Goal: Task Accomplishment & Management: Use online tool/utility

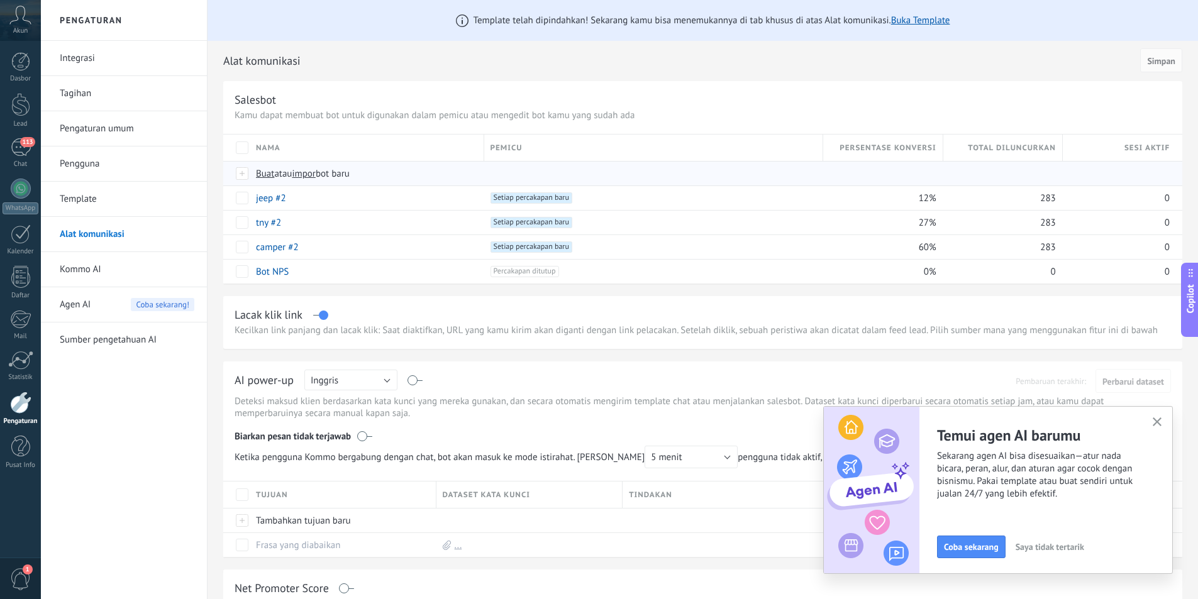
click at [452, 174] on span "Buat atau impor bot baru" at bounding box center [476, 174] width 440 height 12
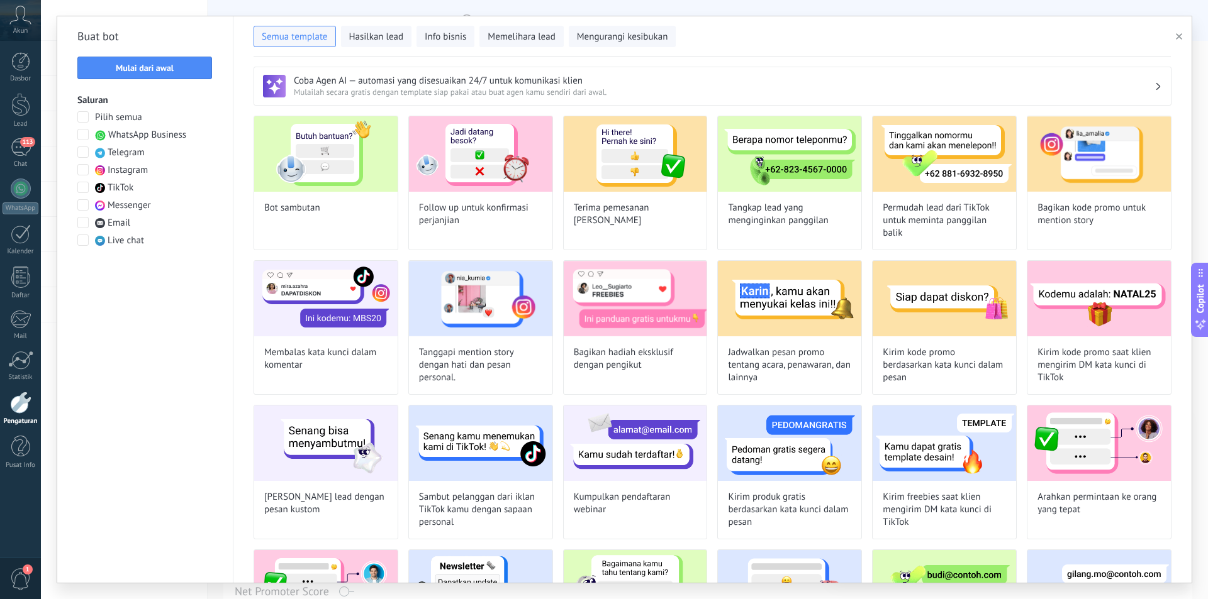
click at [1176, 37] on icon "button" at bounding box center [1179, 36] width 6 height 6
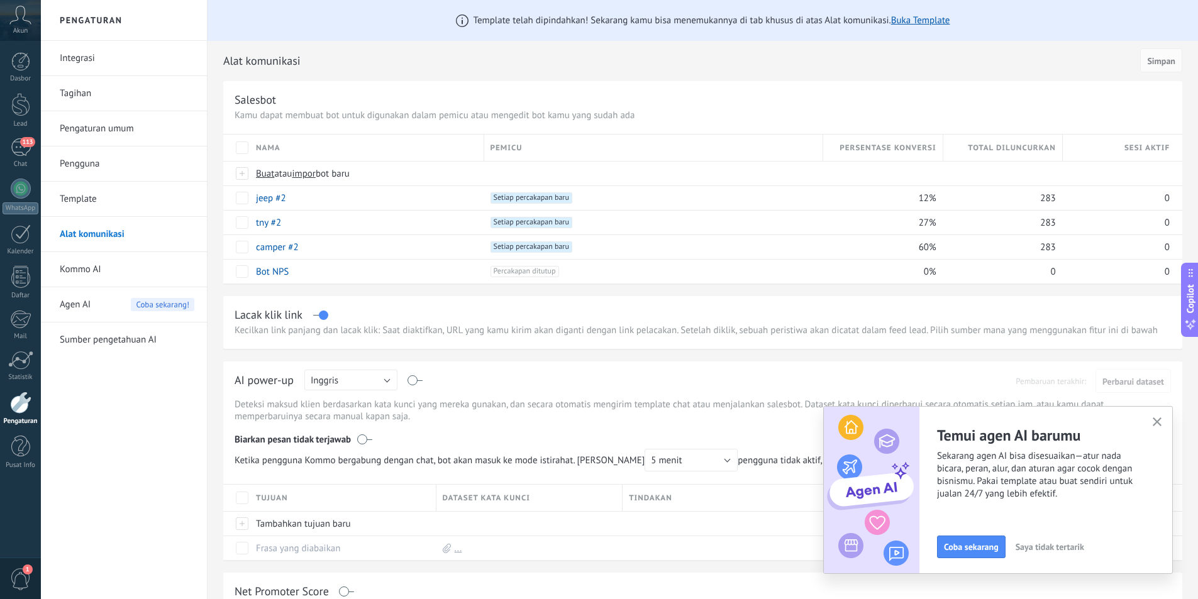
click at [97, 57] on link "Integrasi" at bounding box center [127, 58] width 135 height 35
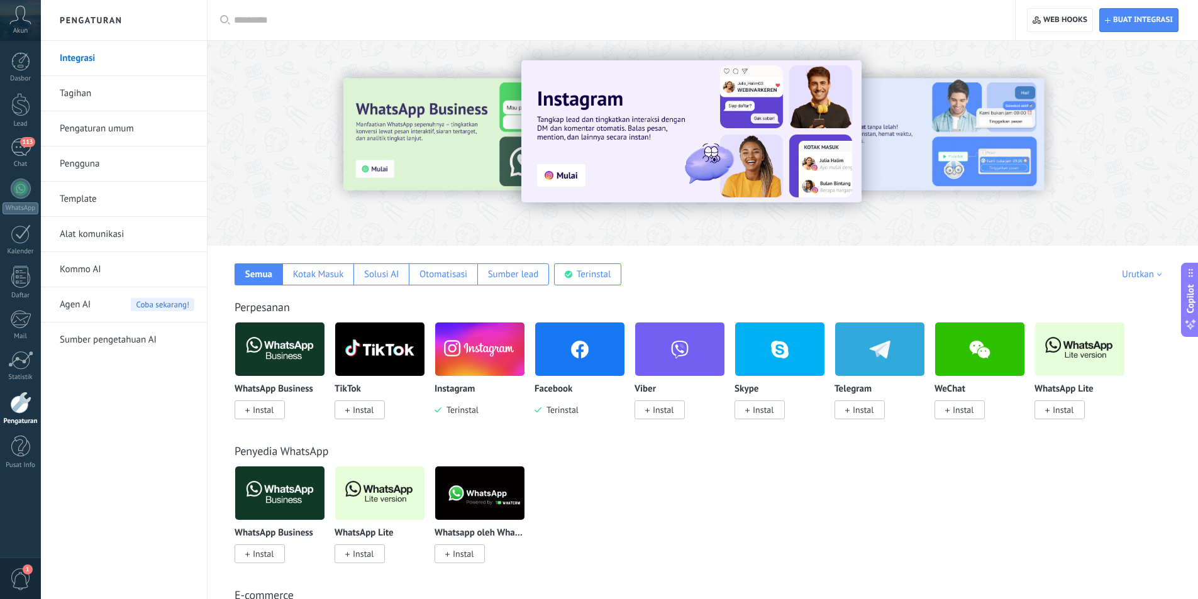
click at [582, 364] on img at bounding box center [579, 349] width 89 height 61
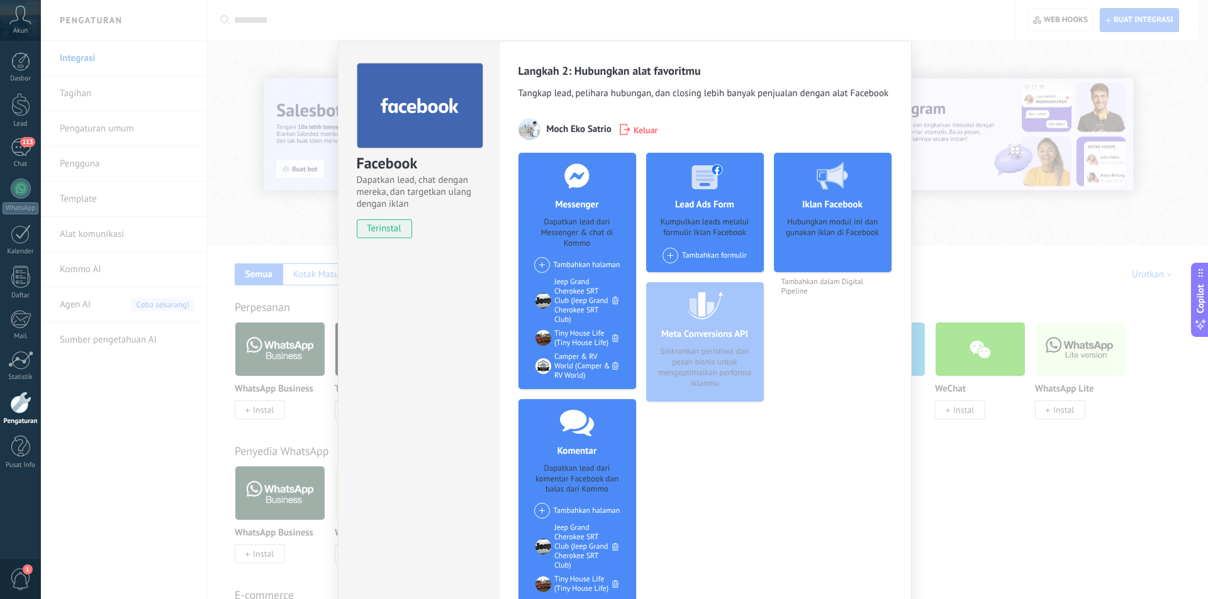
click at [534, 264] on span at bounding box center [542, 265] width 16 height 16
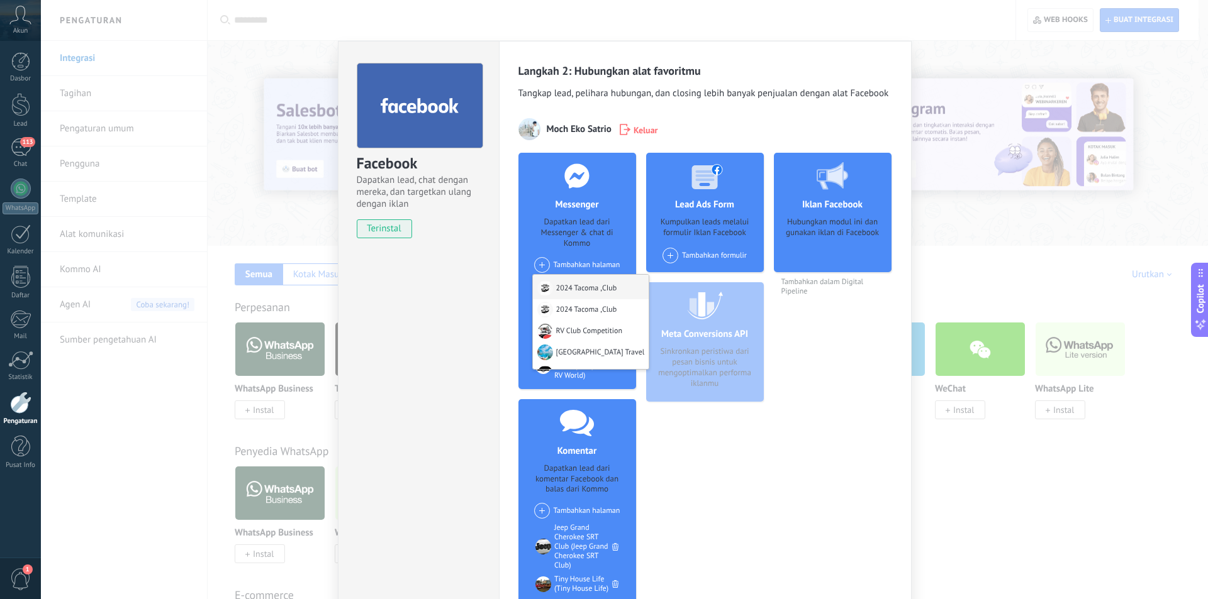
click at [548, 286] on div at bounding box center [545, 289] width 16 height 16
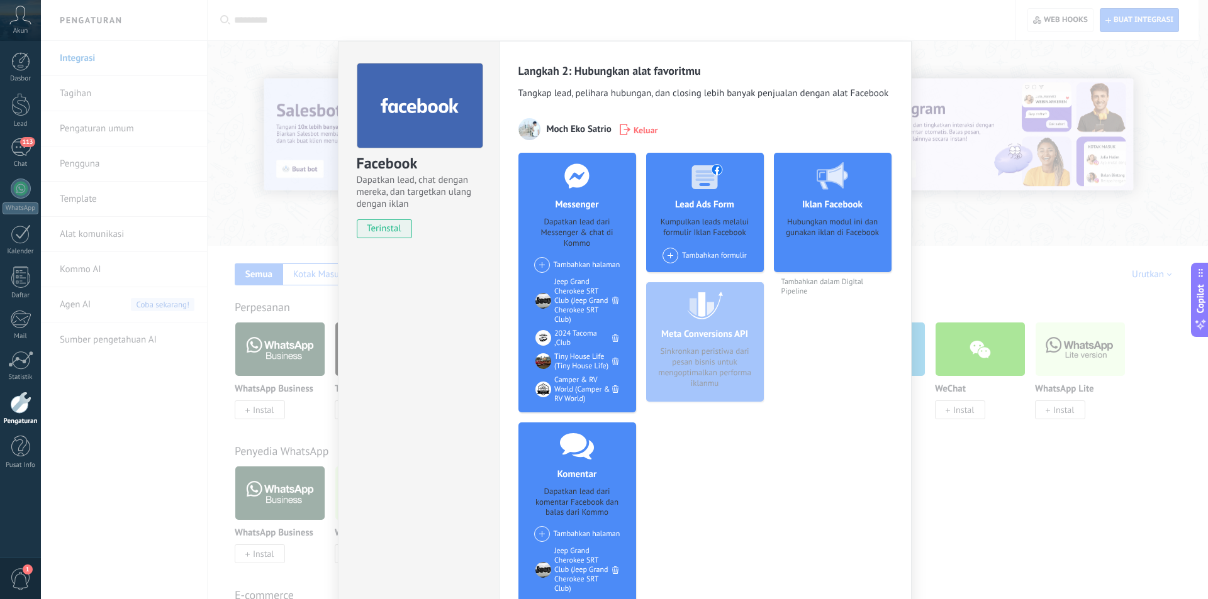
click at [537, 262] on span at bounding box center [542, 265] width 16 height 16
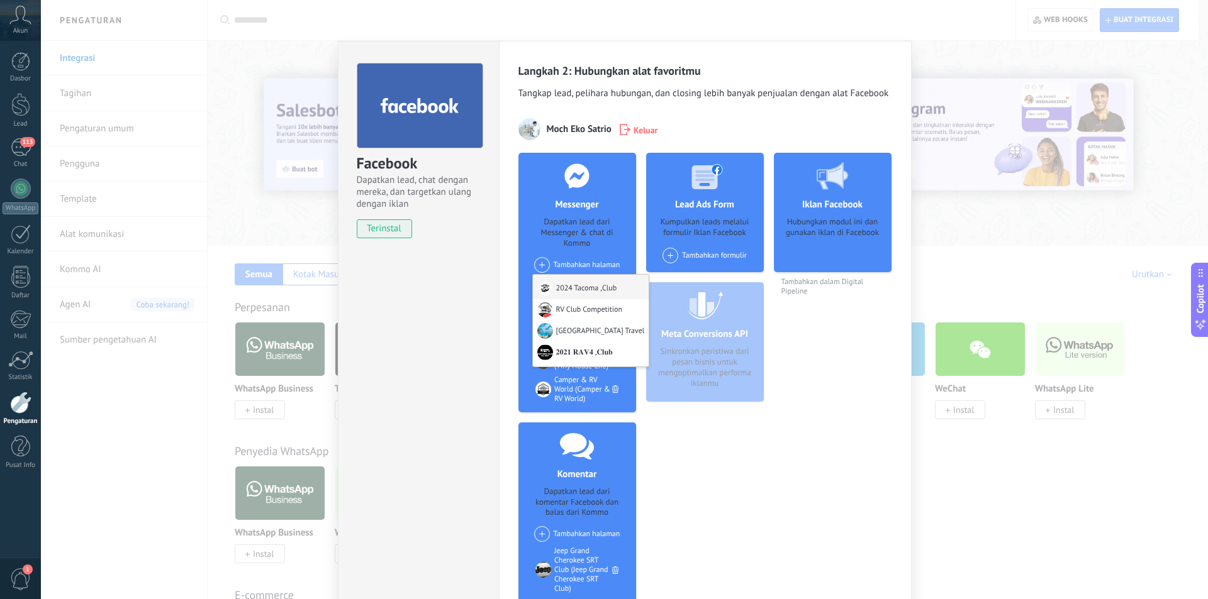
click at [540, 288] on div at bounding box center [545, 289] width 16 height 16
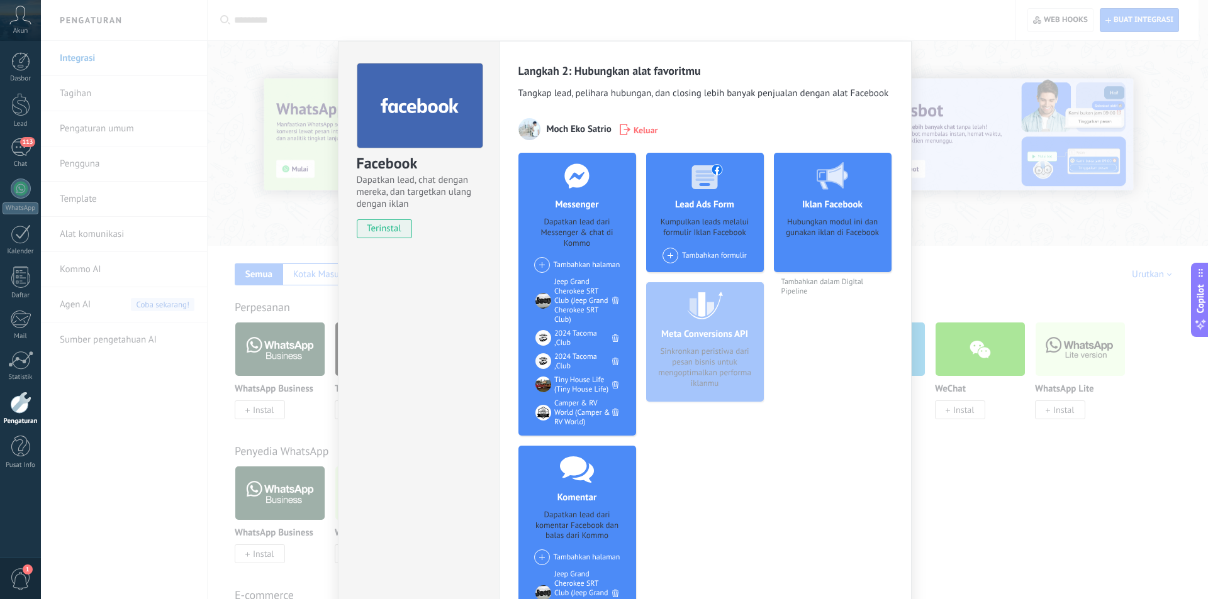
click at [148, 396] on div "Facebook Dapatkan lead, chat dengan mereka, dan targetkan ulang dengan iklan te…" at bounding box center [624, 299] width 1167 height 599
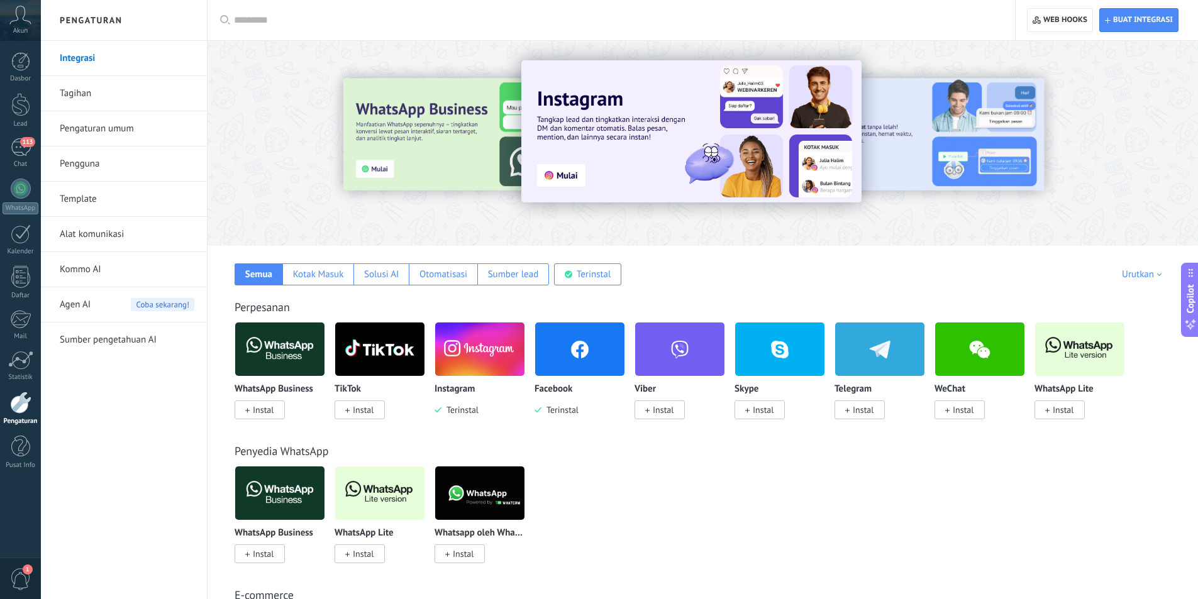
click at [143, 231] on link "Alat komunikasi" at bounding box center [127, 234] width 135 height 35
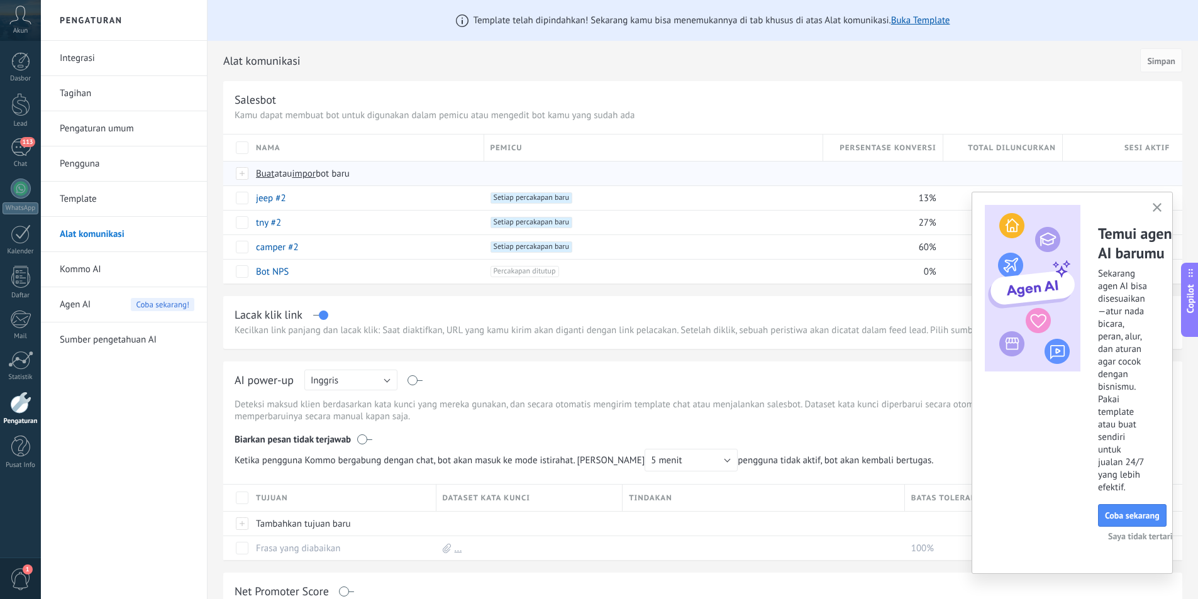
click at [421, 168] on span "Buat atau impor bot baru" at bounding box center [476, 174] width 440 height 12
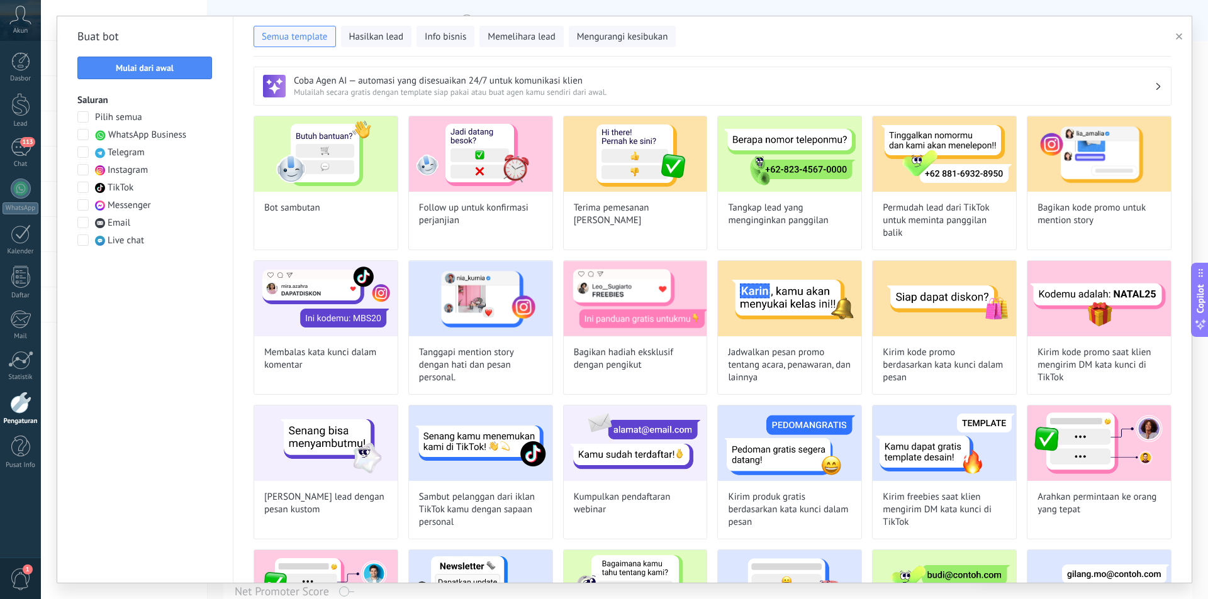
click at [81, 206] on span at bounding box center [82, 204] width 11 height 11
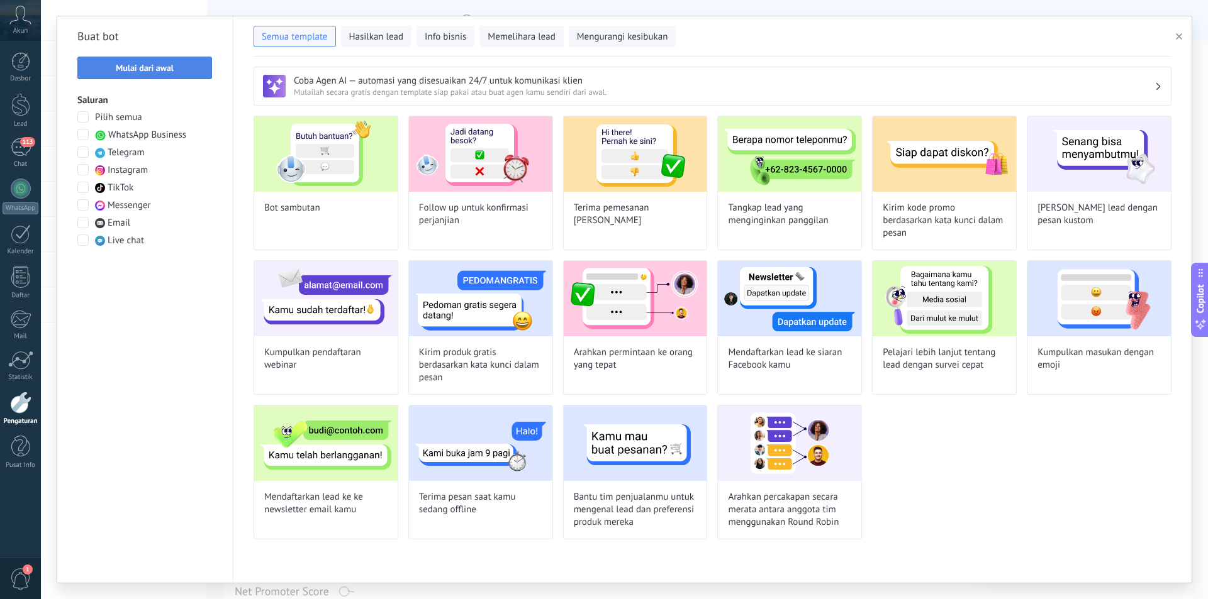
click at [186, 71] on span "Mulai dari awal" at bounding box center [144, 68] width 121 height 9
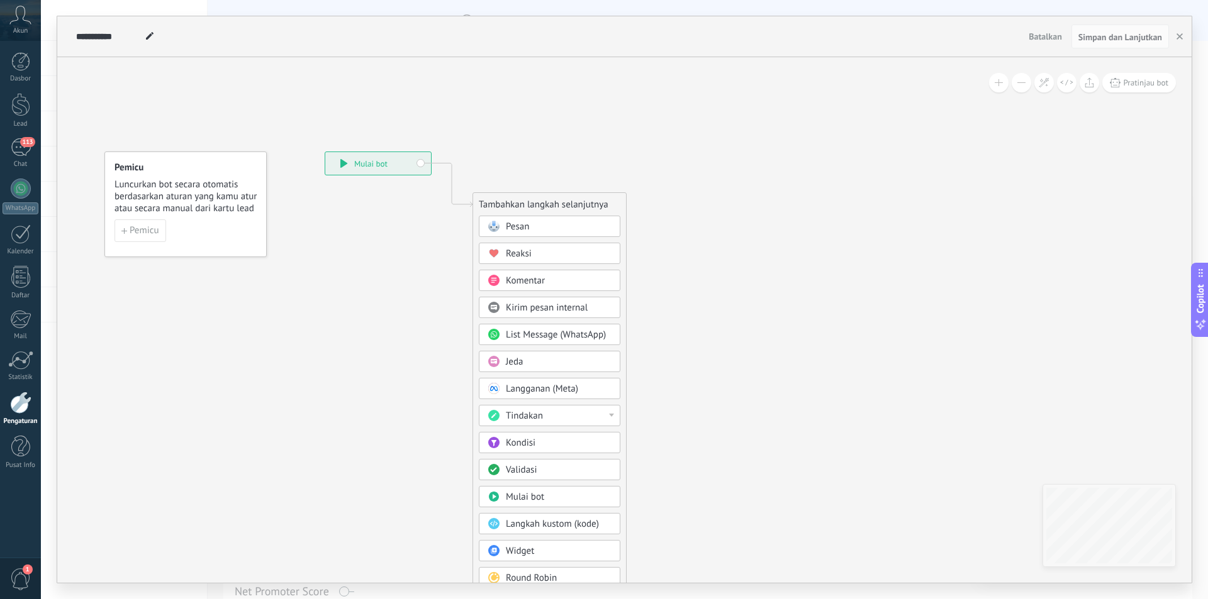
click at [515, 222] on span "Pesan" at bounding box center [517, 227] width 23 height 12
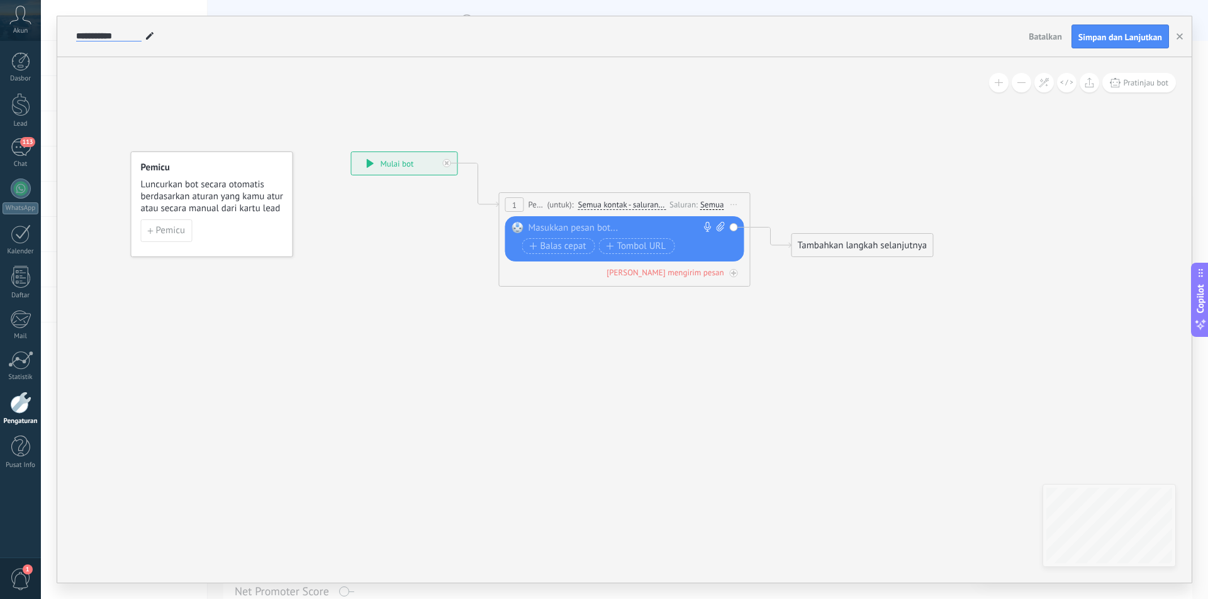
drag, startPoint x: 124, startPoint y: 35, endPoint x: 54, endPoint y: 32, distance: 69.9
click at [54, 32] on div "**********" at bounding box center [624, 299] width 1167 height 599
type input "******"
click at [707, 203] on div "Semua" at bounding box center [712, 205] width 24 height 10
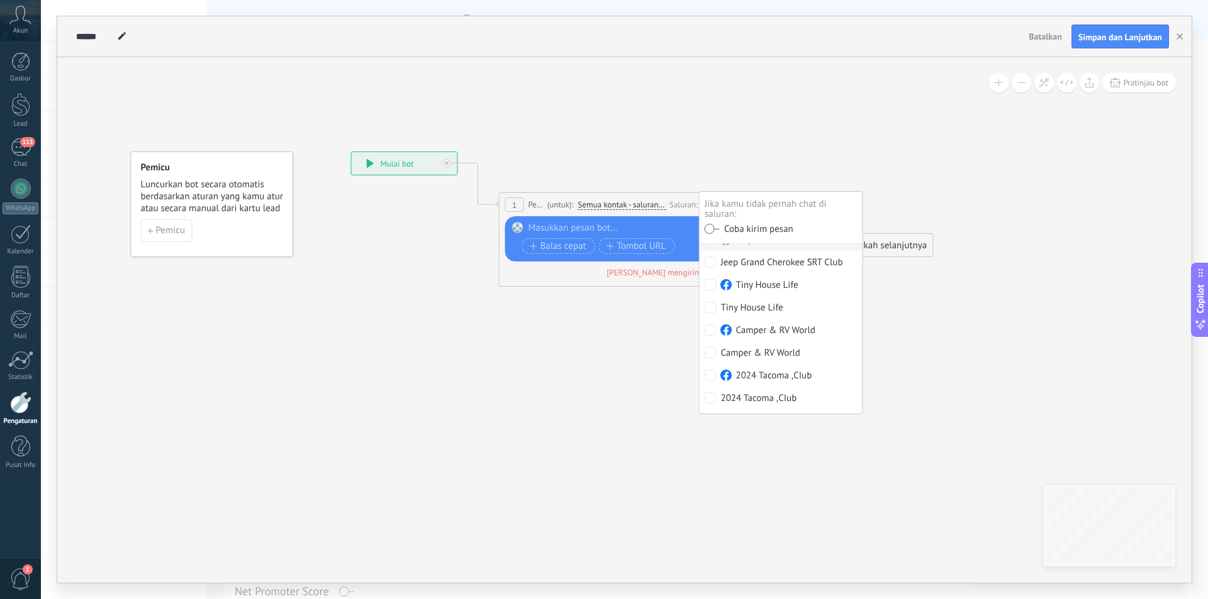
scroll to position [69, 0]
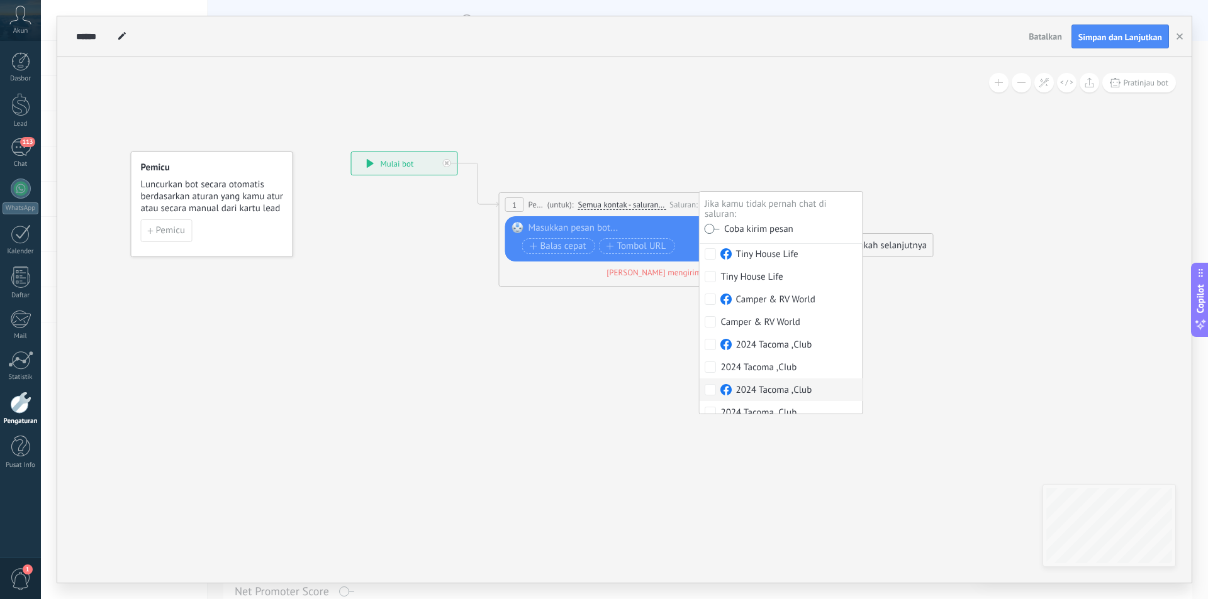
click at [569, 225] on div at bounding box center [621, 228] width 187 height 13
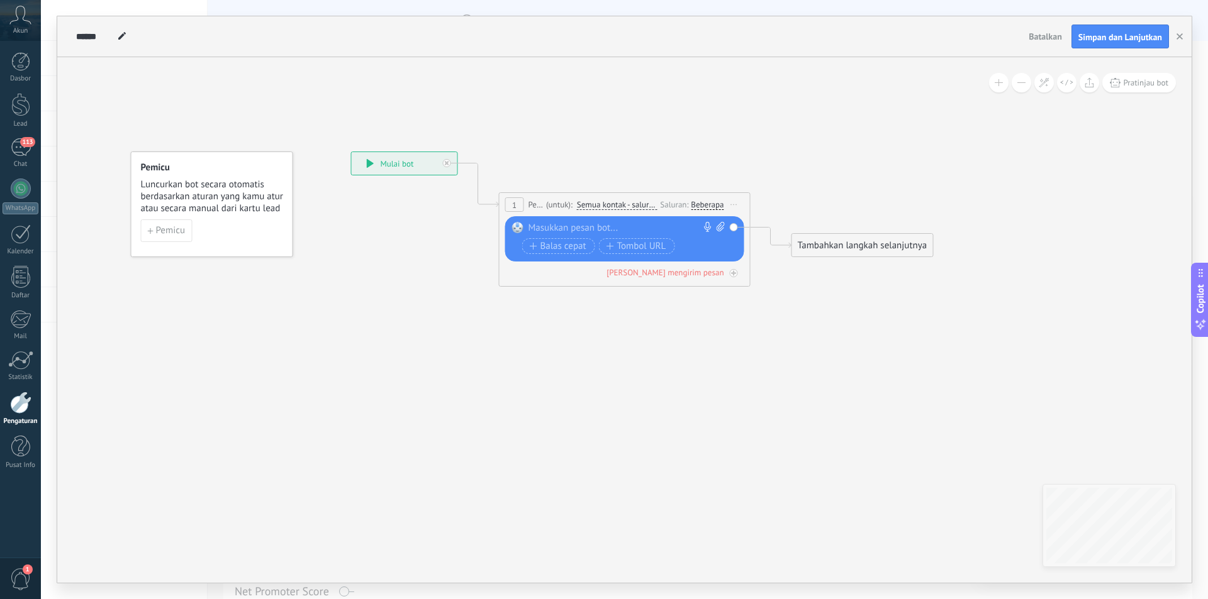
paste div
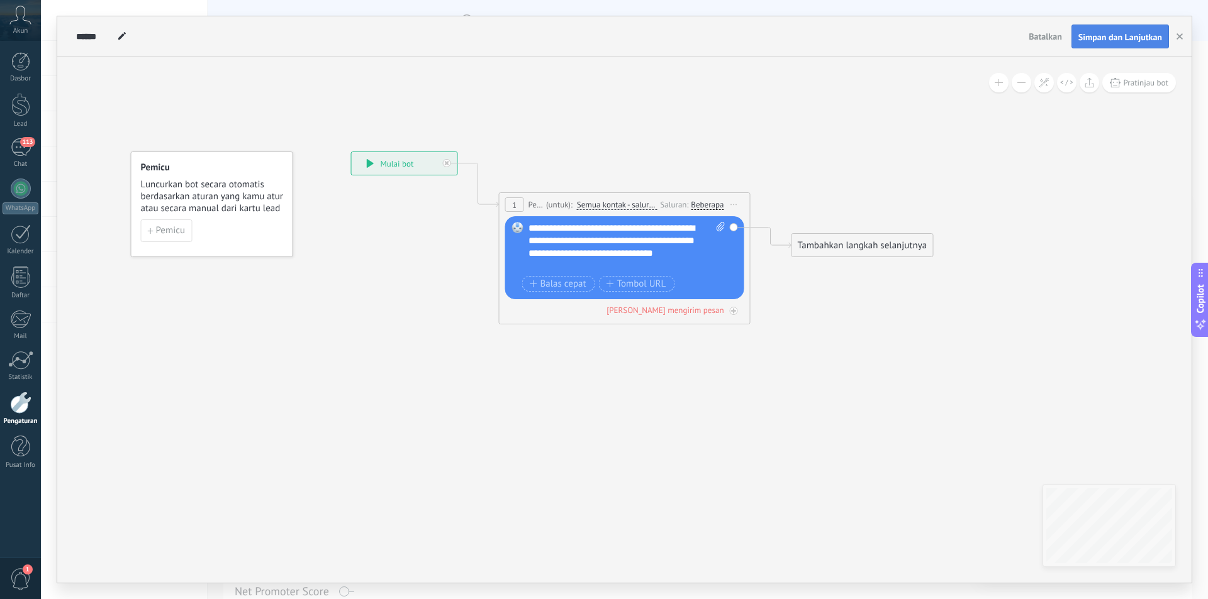
click at [1109, 34] on span "Simpan dan Lanjutkan" at bounding box center [1120, 37] width 84 height 9
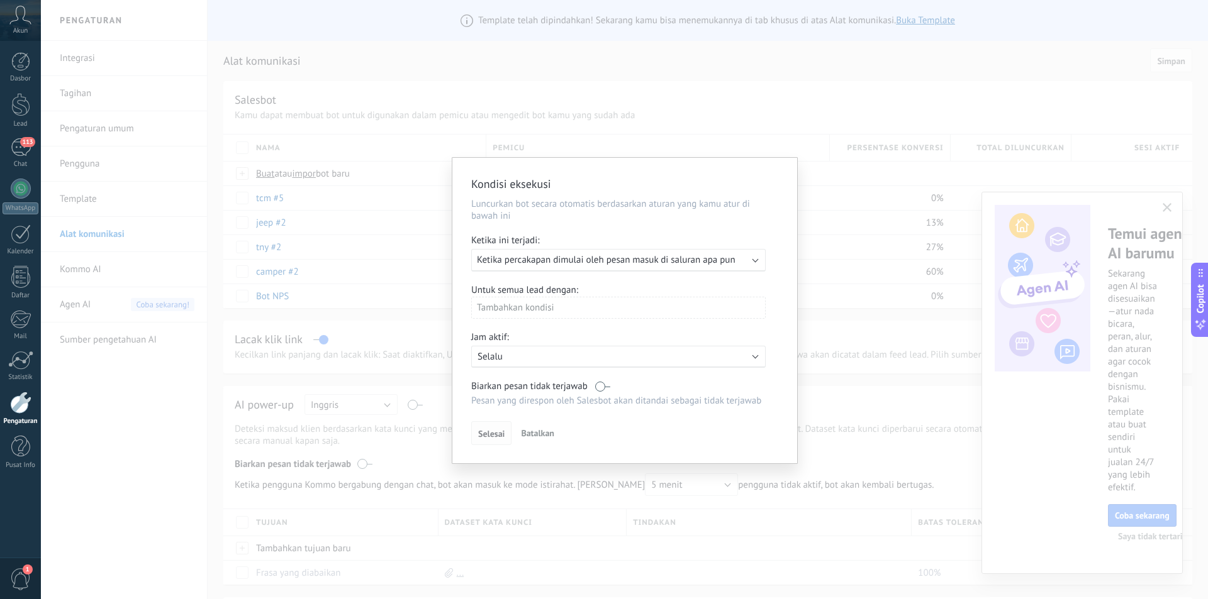
click at [491, 430] on span "Selesai" at bounding box center [491, 434] width 26 height 9
click at [493, 436] on span "Selesai" at bounding box center [491, 434] width 26 height 9
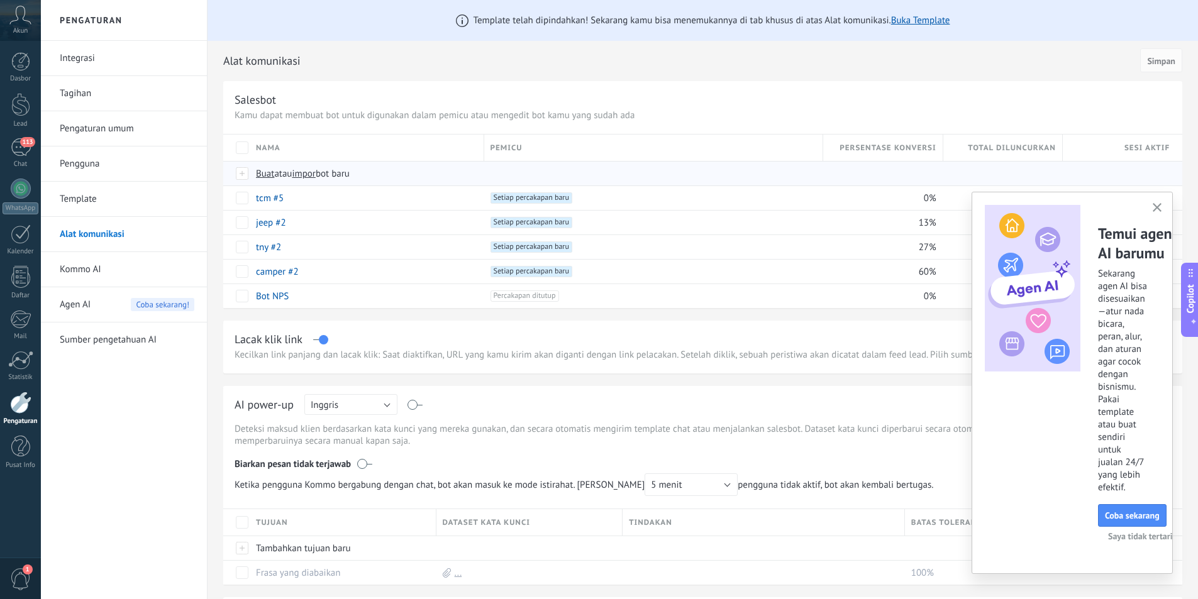
click at [410, 171] on span "Buat atau impor bot baru" at bounding box center [476, 174] width 440 height 12
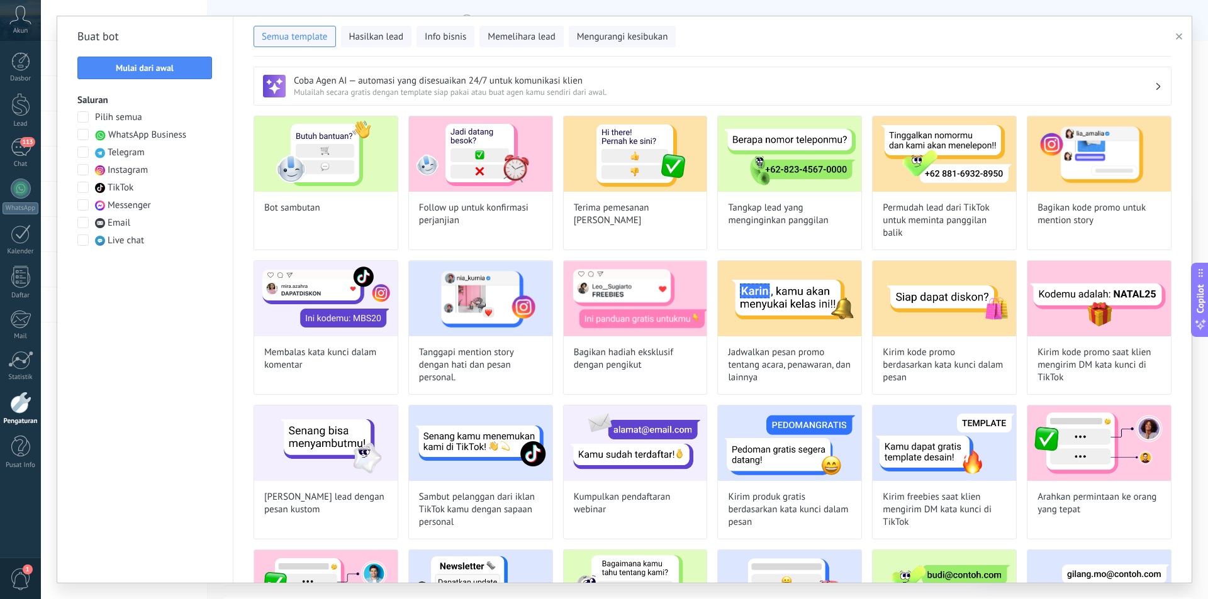
click at [79, 201] on span at bounding box center [82, 204] width 11 height 11
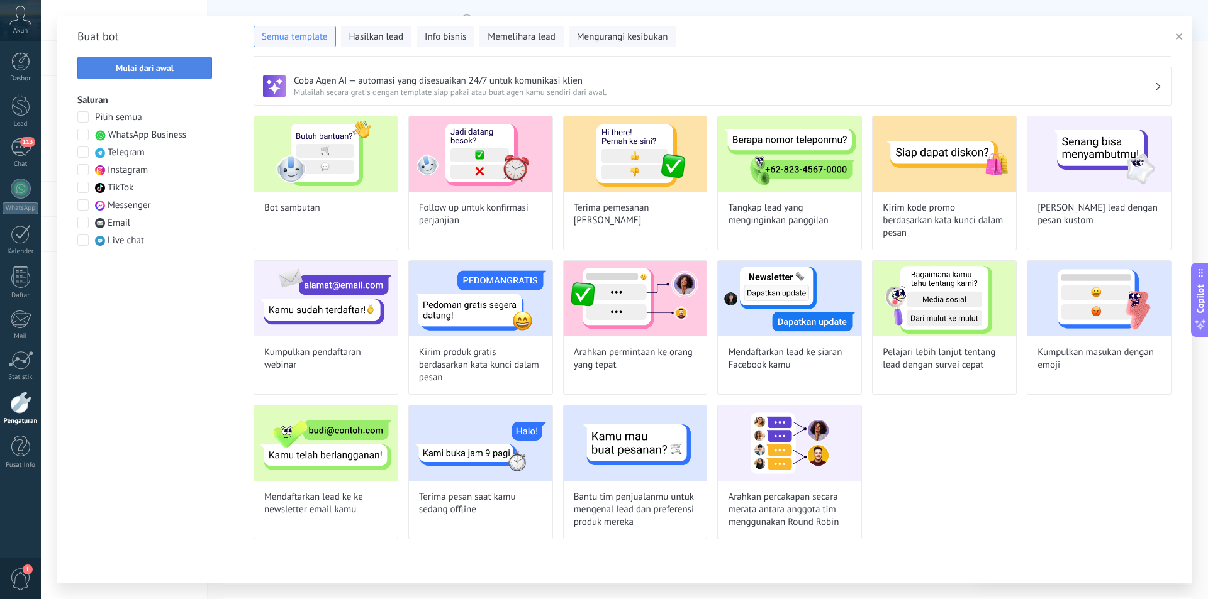
click at [181, 64] on button "Mulai dari awal" at bounding box center [144, 68] width 135 height 23
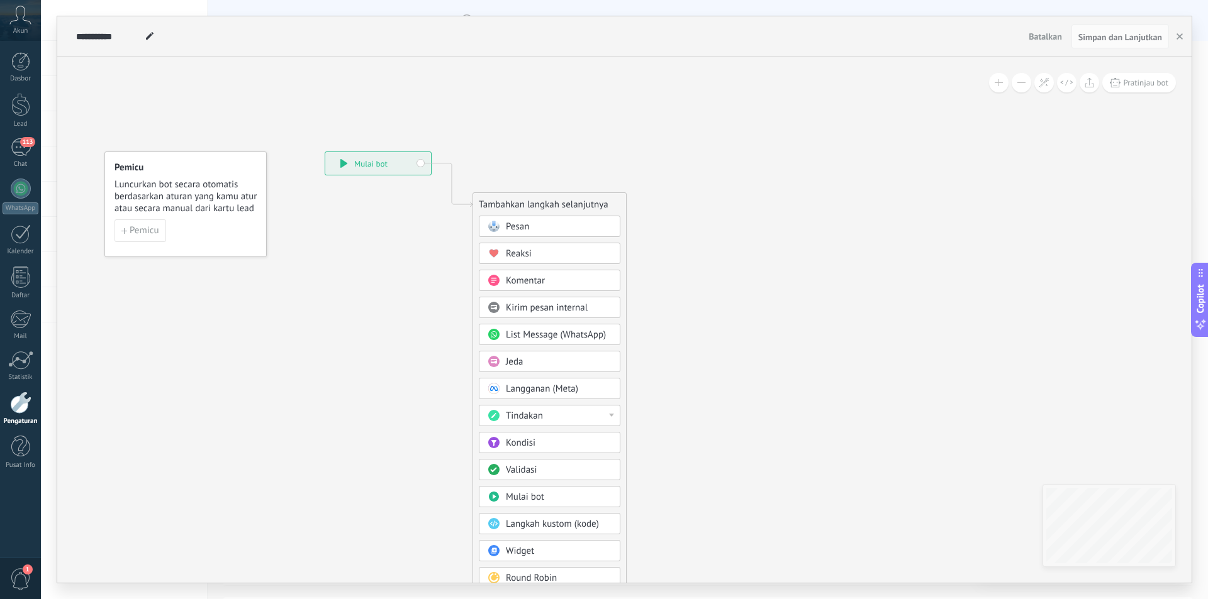
click at [544, 226] on div "Pesan" at bounding box center [559, 227] width 106 height 13
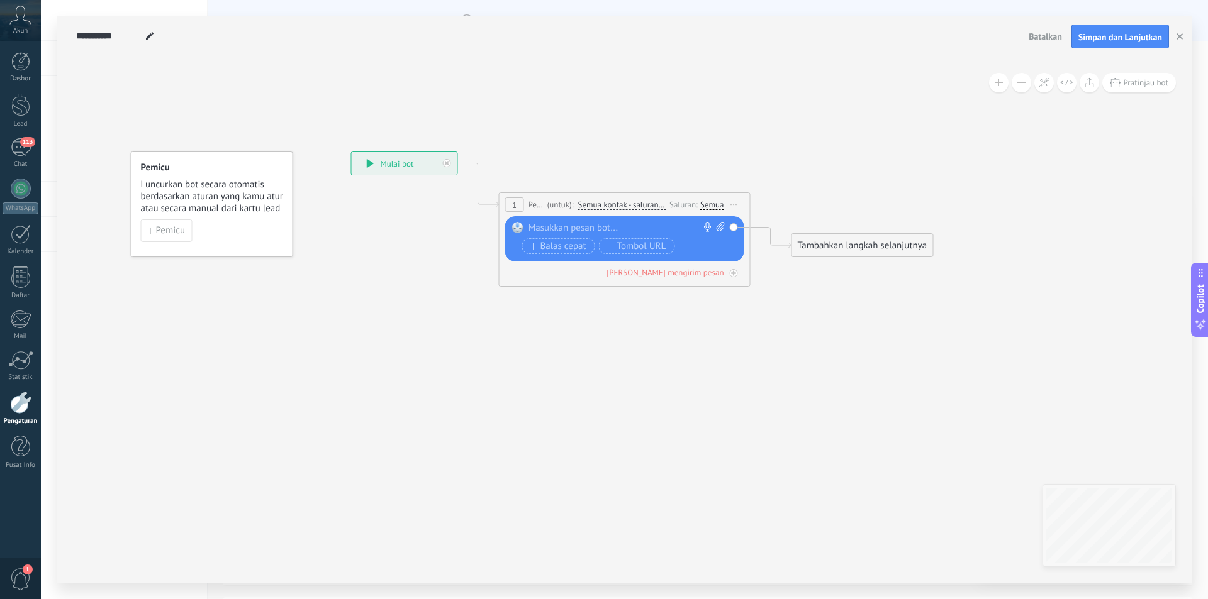
drag, startPoint x: 122, startPoint y: 39, endPoint x: 65, endPoint y: 33, distance: 57.5
click at [65, 33] on div "**********" at bounding box center [624, 36] width 1134 height 41
type input "*********"
click at [709, 208] on div "Semua" at bounding box center [712, 205] width 24 height 10
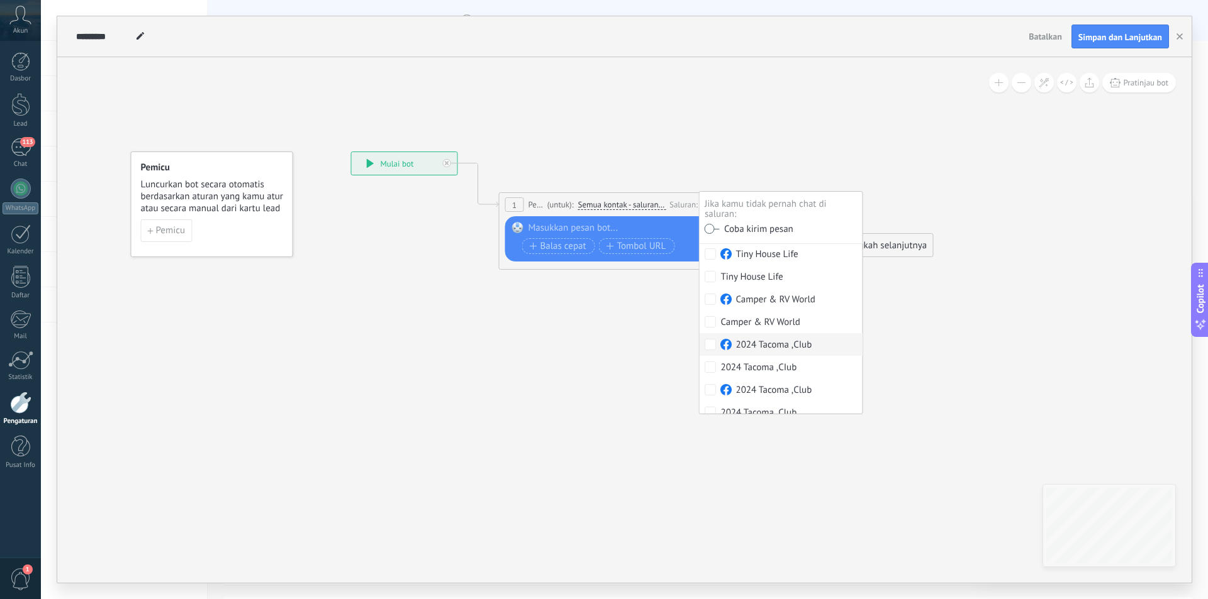
click at [708, 342] on label "2024 Tacoma ,CIub" at bounding box center [780, 344] width 163 height 23
click at [623, 228] on div at bounding box center [621, 228] width 187 height 13
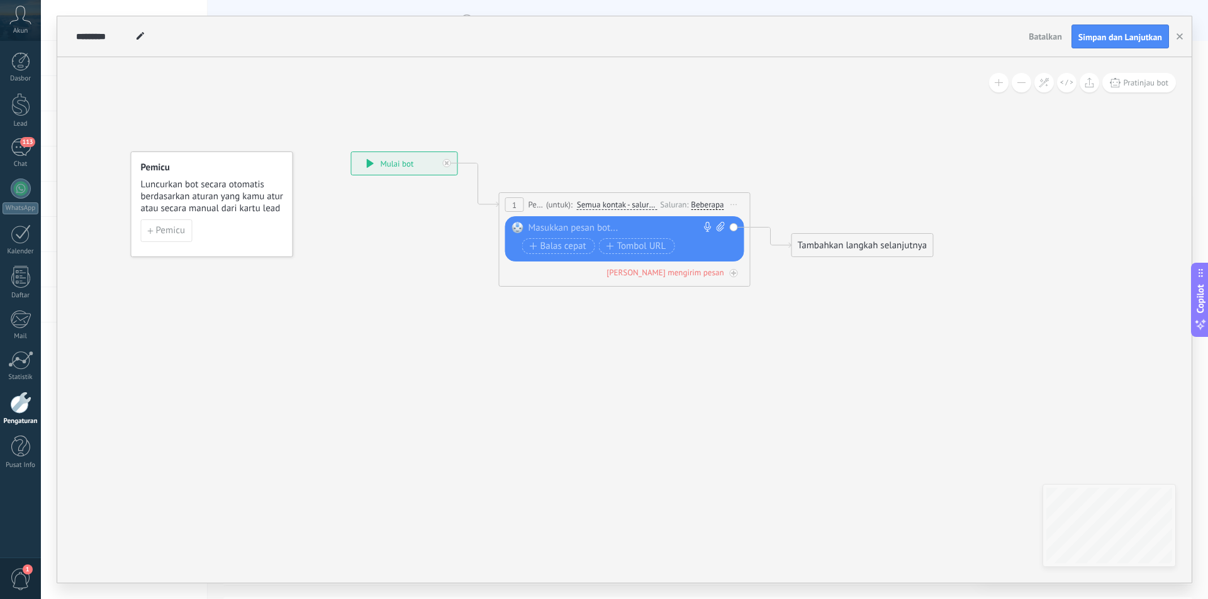
paste div
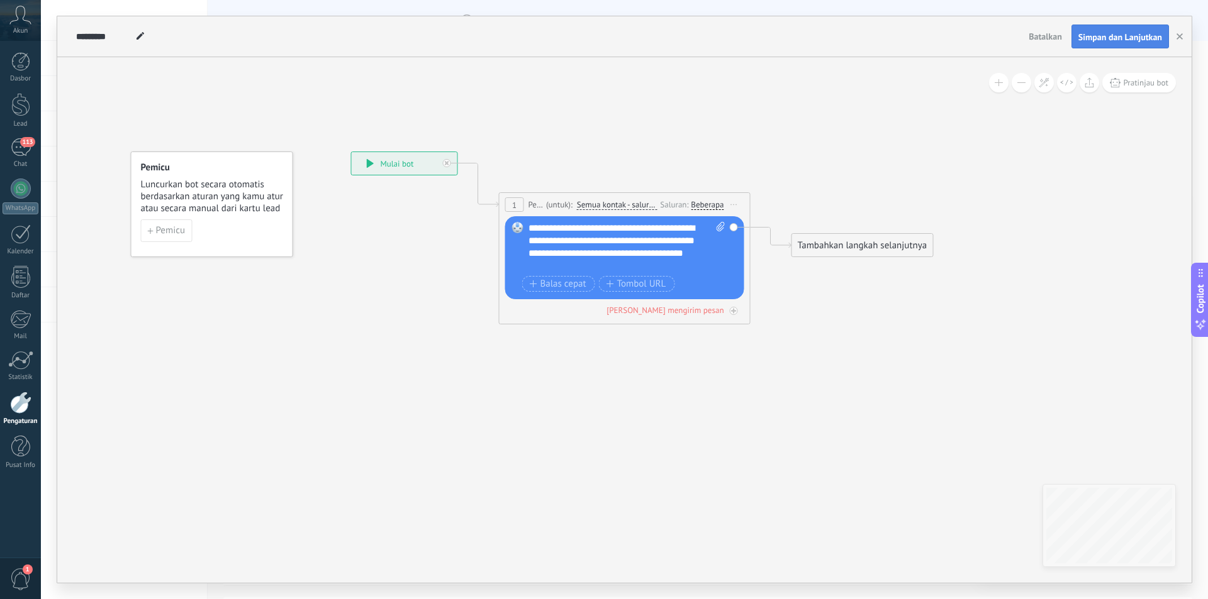
click at [1125, 40] on span "Simpan dan Lanjutkan" at bounding box center [1120, 37] width 84 height 9
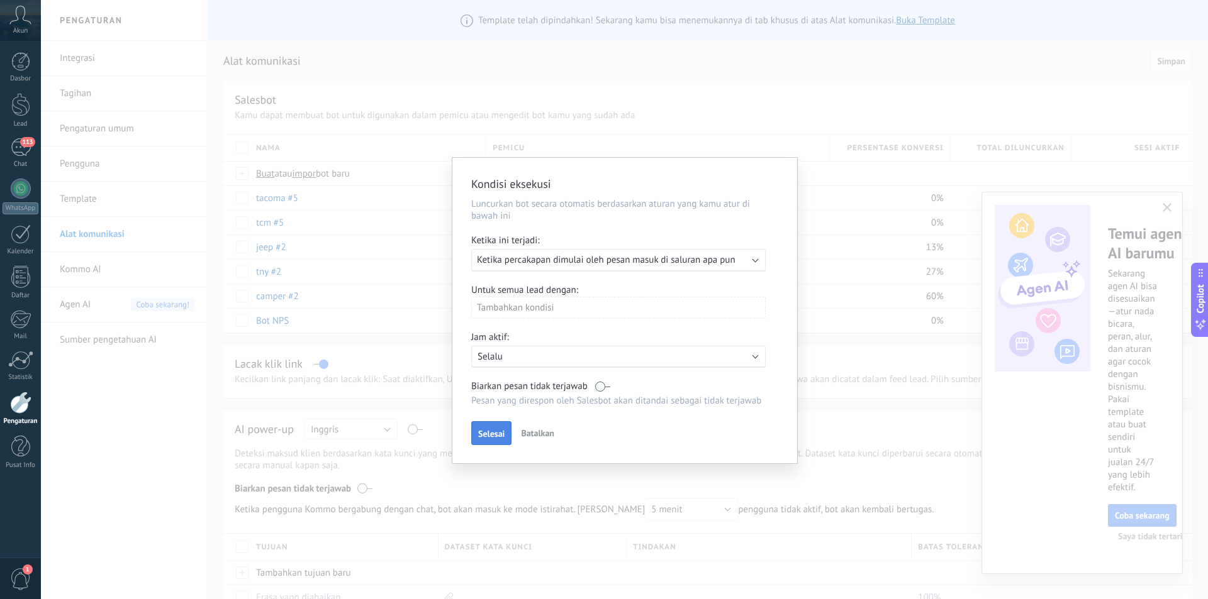
click at [493, 432] on span "Selesai" at bounding box center [491, 434] width 26 height 9
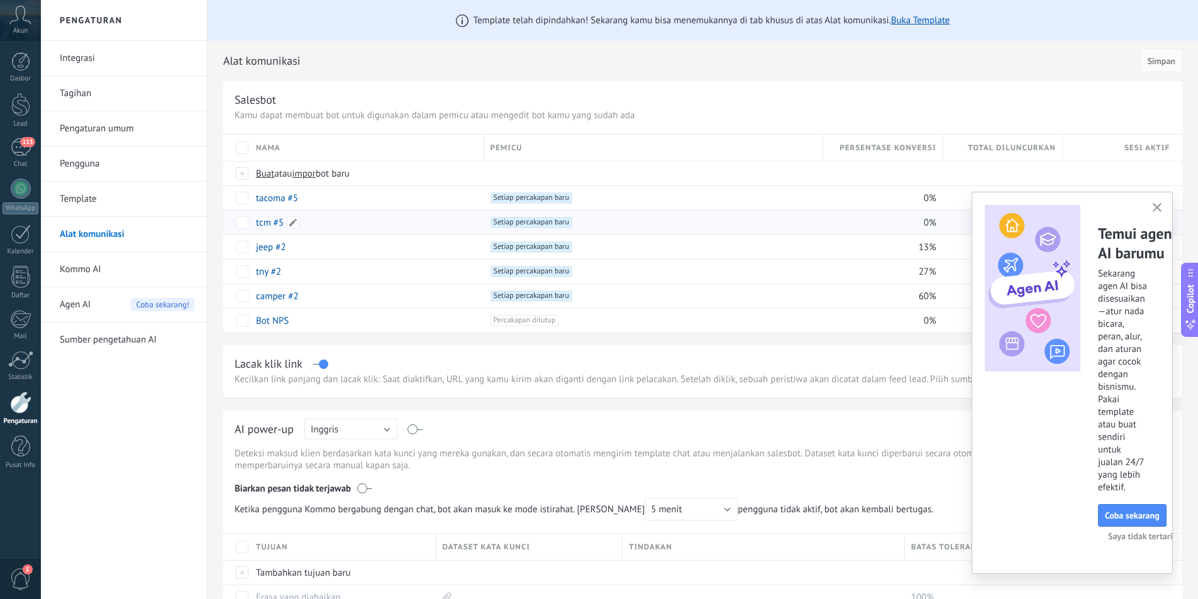
click at [370, 224] on div "tcm #5" at bounding box center [364, 223] width 228 height 24
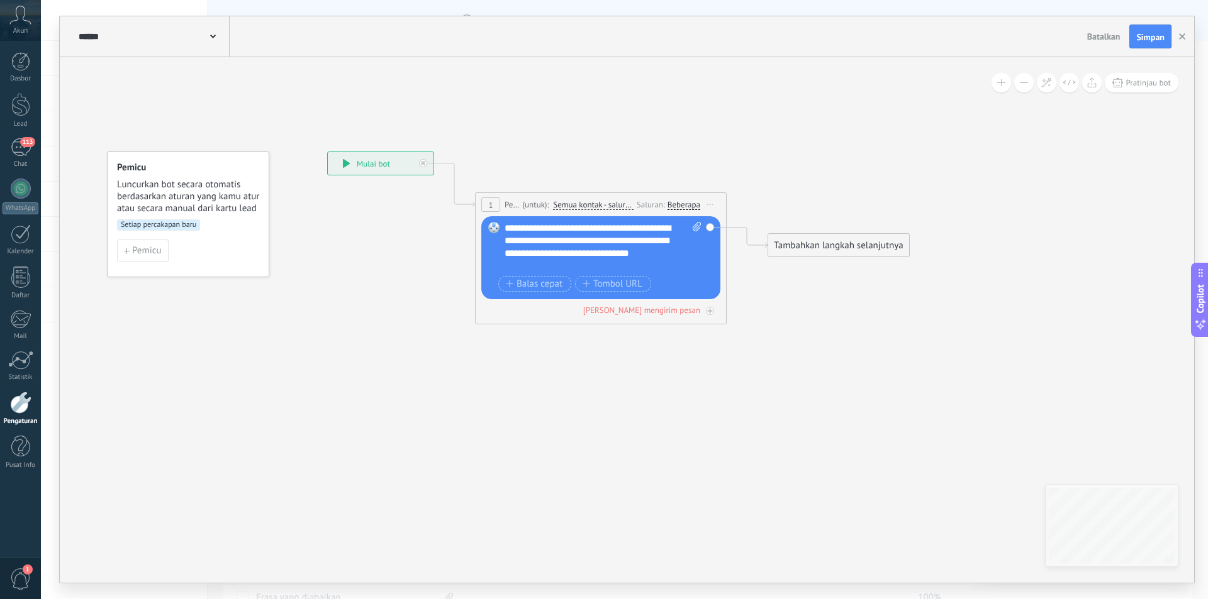
click at [686, 203] on div "Beberapa" at bounding box center [683, 205] width 33 height 10
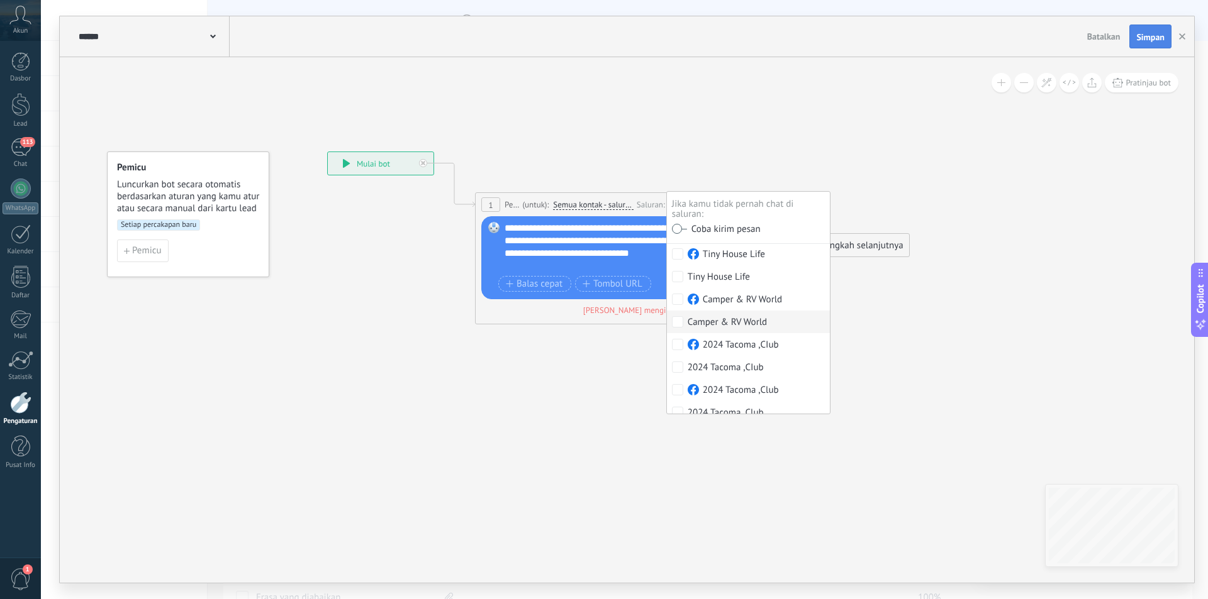
click at [1149, 35] on span "Simpan" at bounding box center [1150, 37] width 28 height 9
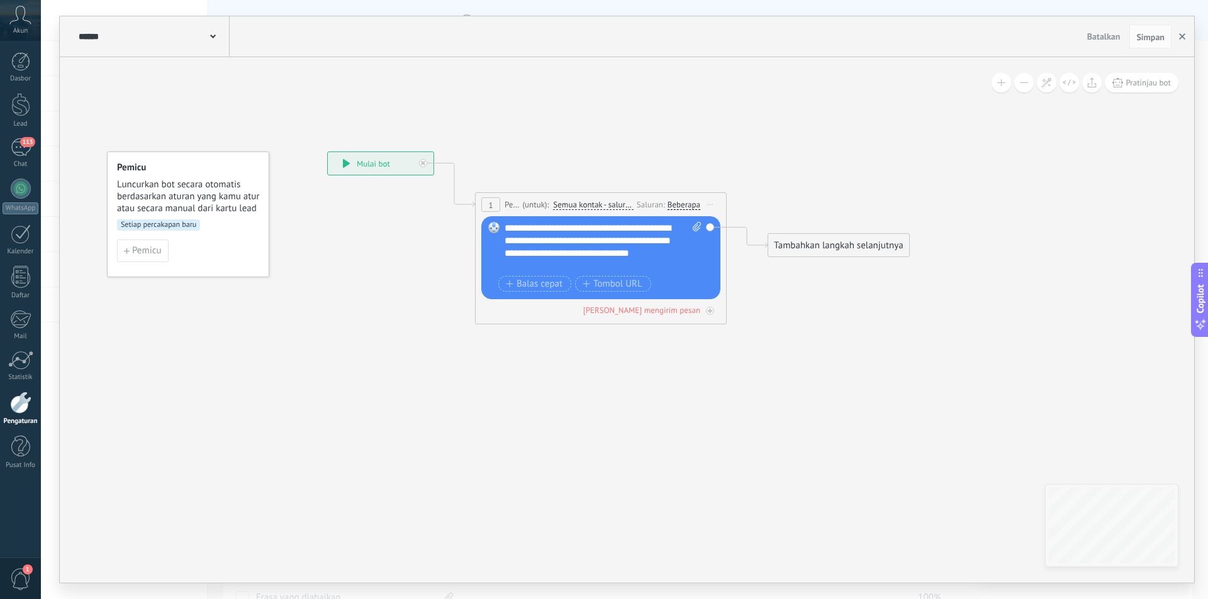
click at [1181, 37] on use "button" at bounding box center [1182, 36] width 6 height 6
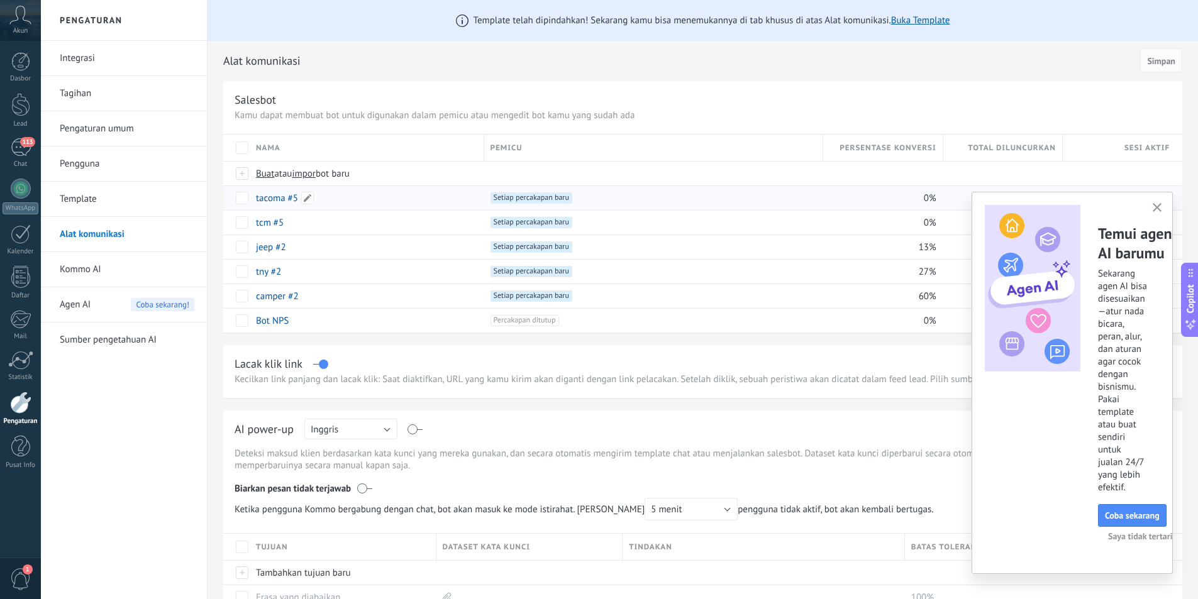
click at [370, 201] on div "tacoma #5" at bounding box center [364, 198] width 228 height 24
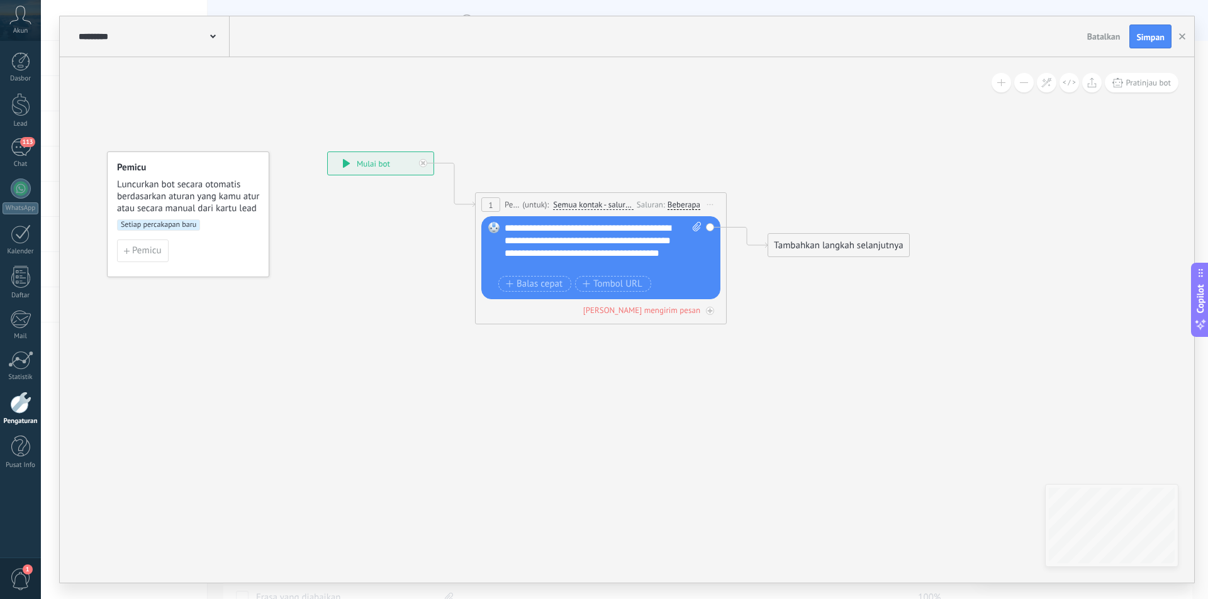
click at [681, 204] on div "Beberapa" at bounding box center [683, 205] width 33 height 10
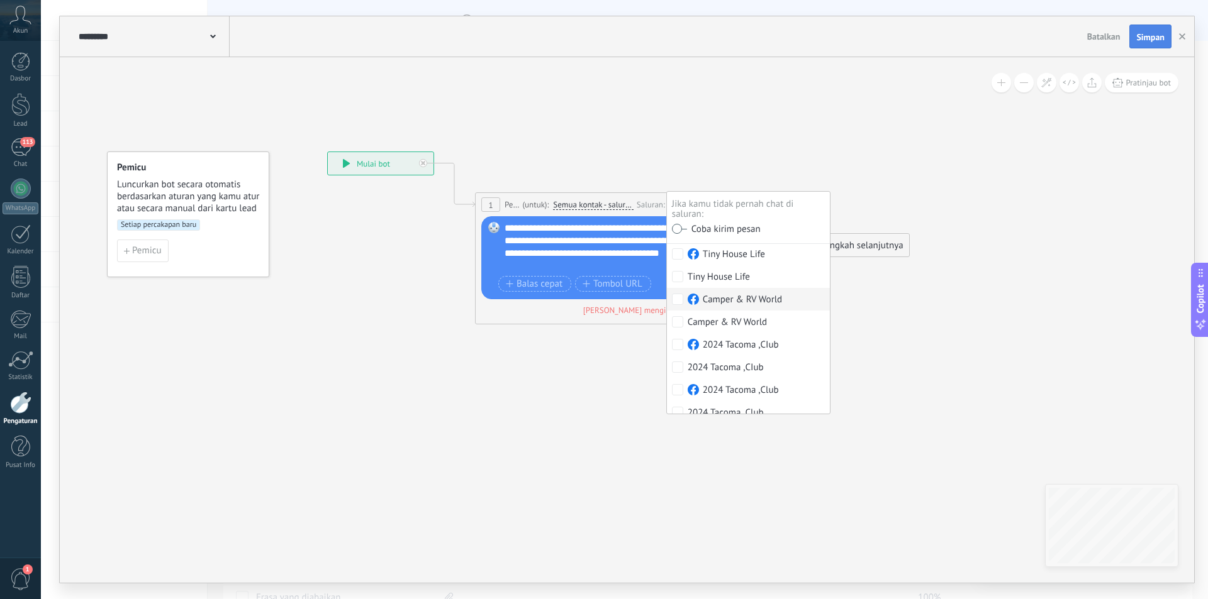
click at [1146, 31] on button "Simpan" at bounding box center [1150, 37] width 42 height 24
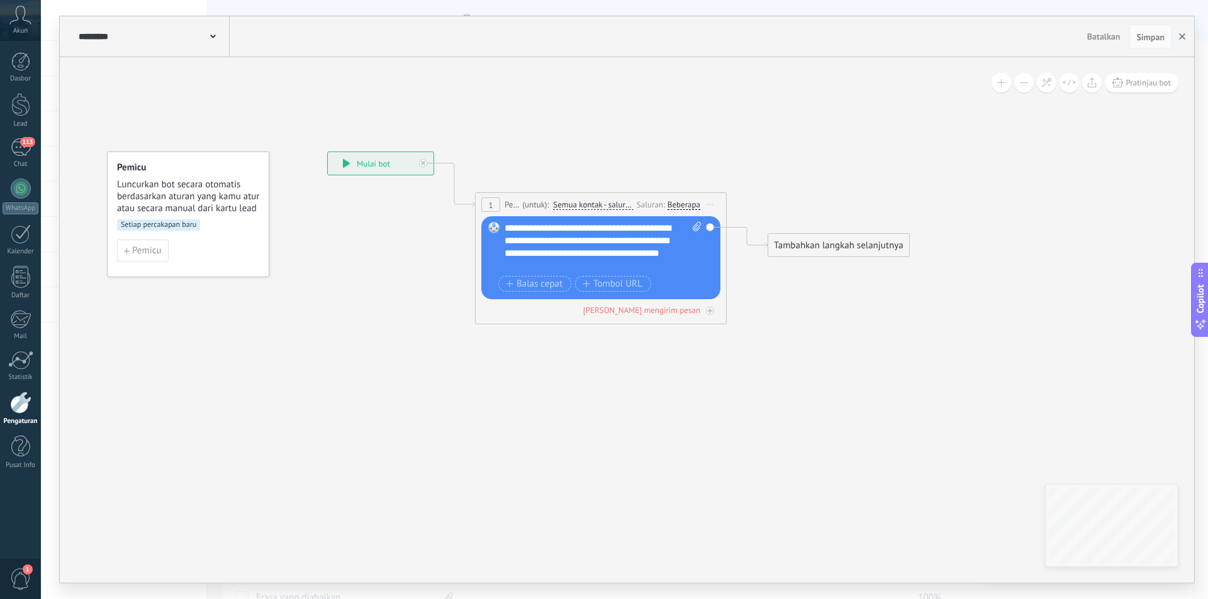
click at [1186, 37] on button "button" at bounding box center [1182, 37] width 19 height 24
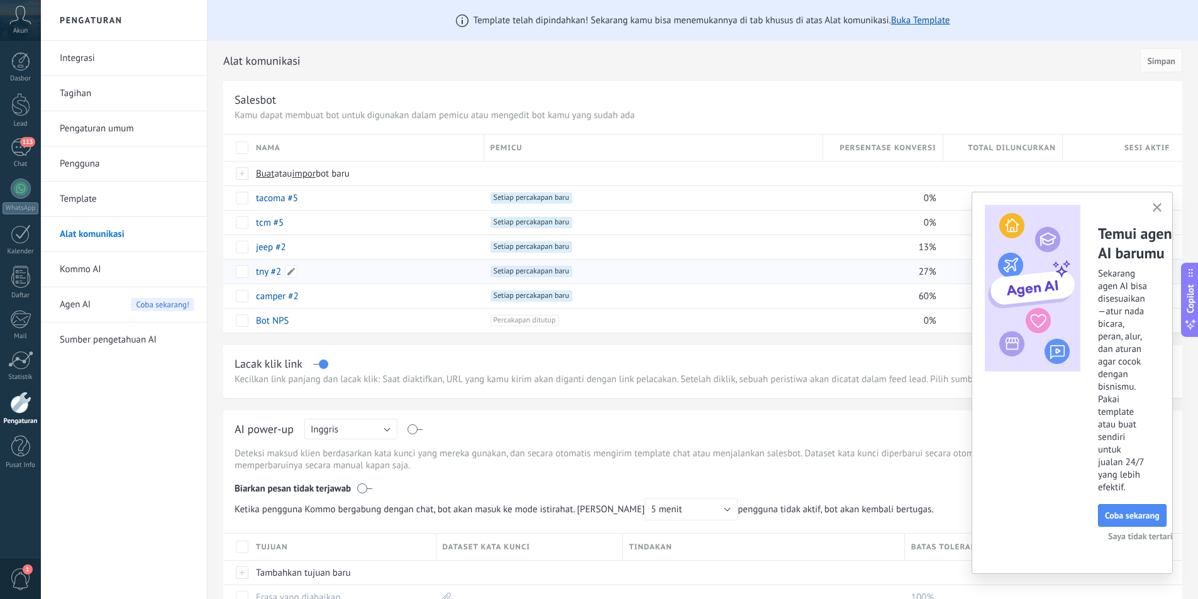
click at [390, 278] on div "tny #2" at bounding box center [364, 272] width 228 height 24
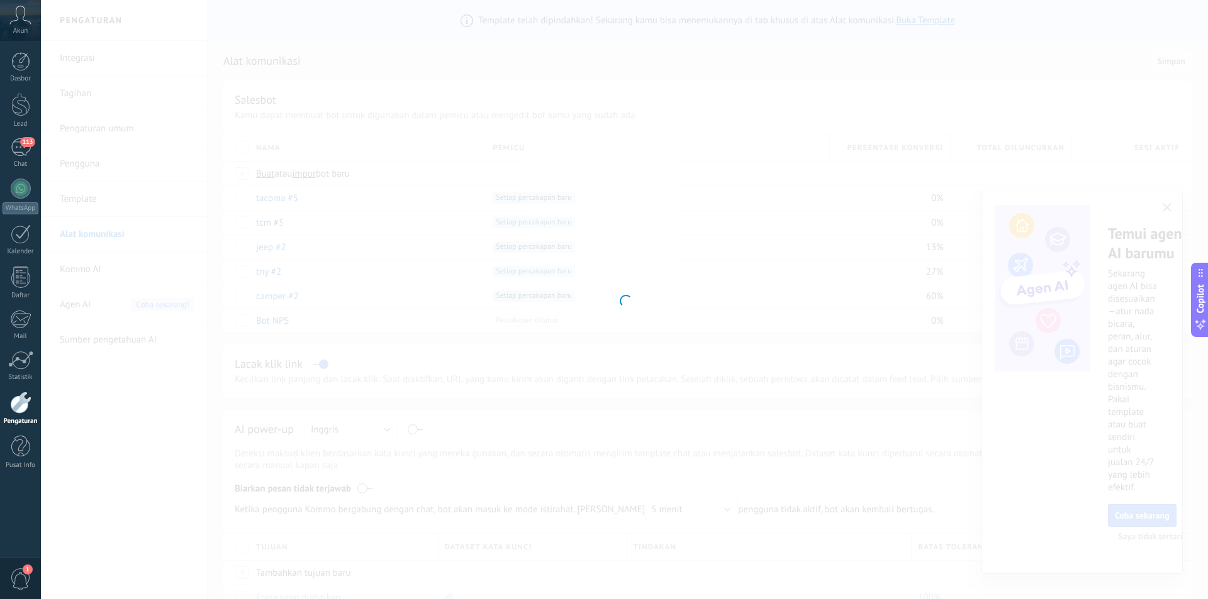
type input "******"
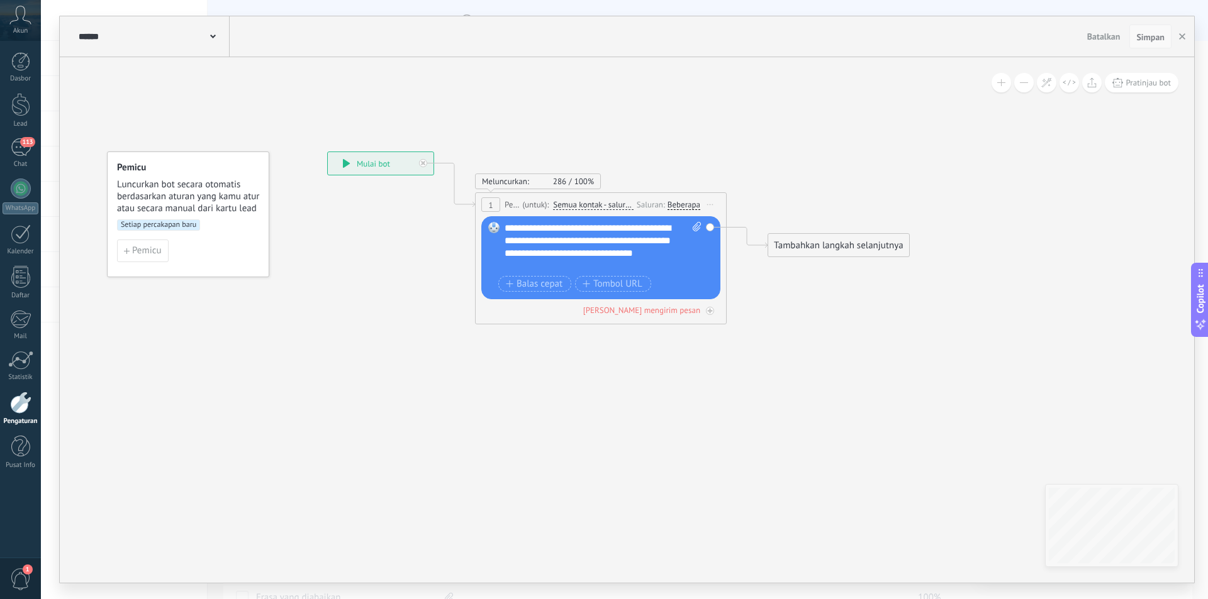
click at [1149, 37] on span "Simpan" at bounding box center [1150, 37] width 28 height 9
click at [1188, 37] on button "button" at bounding box center [1182, 37] width 19 height 24
